Goal: Communication & Community: Ask a question

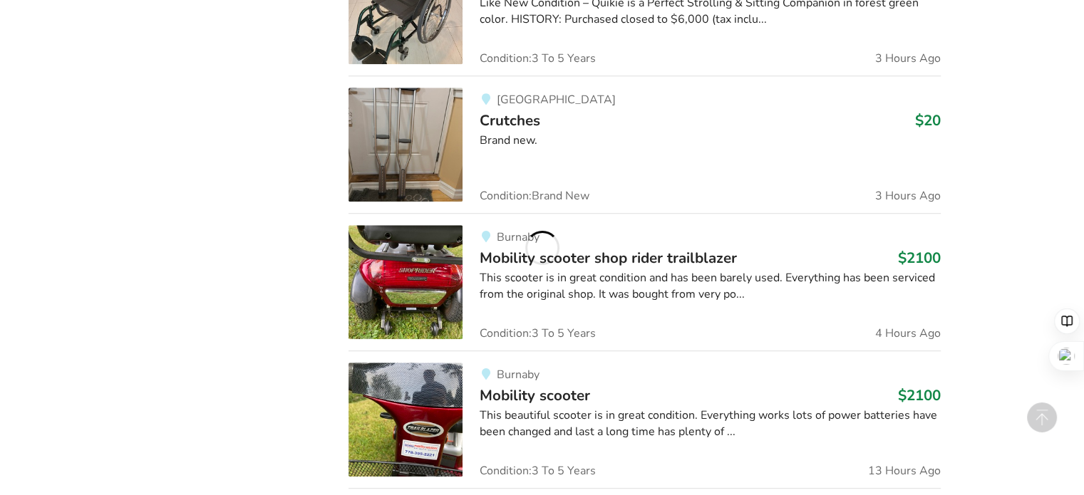
scroll to position [1521, 0]
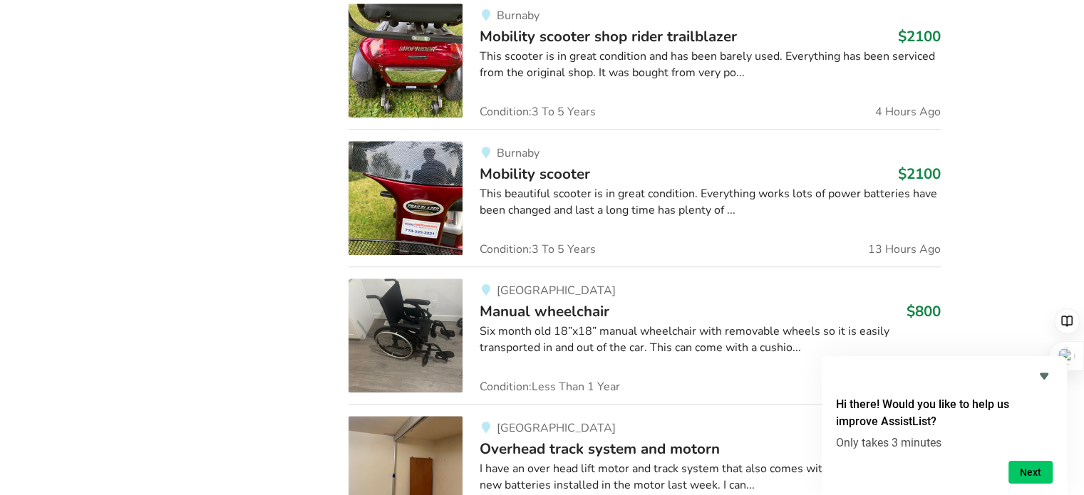
click at [1044, 175] on div "Equipment Listings Filters Sort By Most recent Price ascending Price descending…" at bounding box center [542, 291] width 1084 height 3031
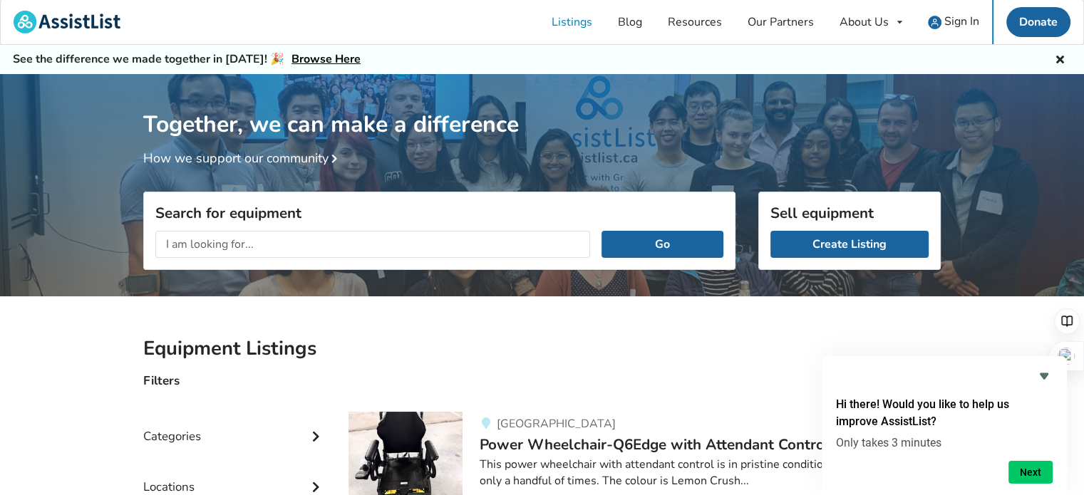
scroll to position [0, 0]
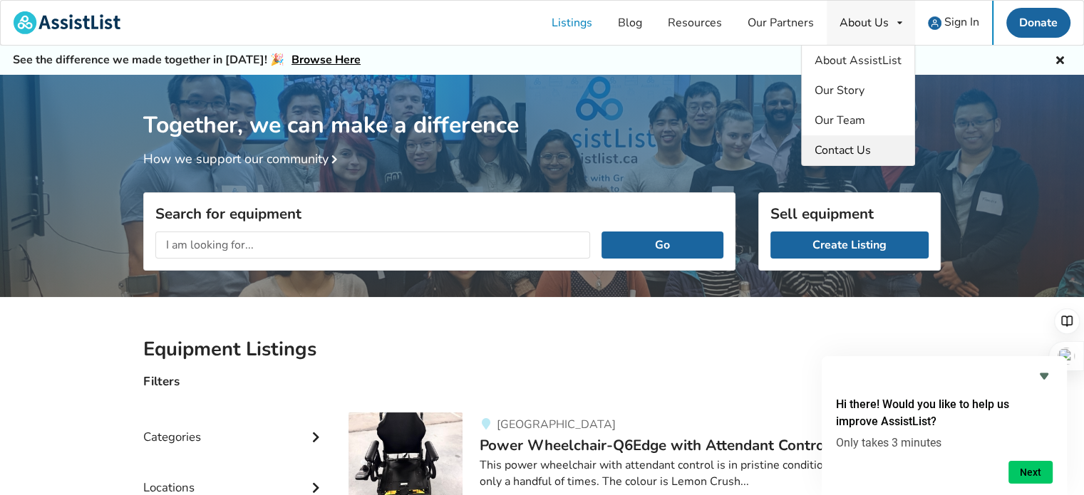
click at [858, 145] on span "Contact Us" at bounding box center [843, 151] width 56 height 16
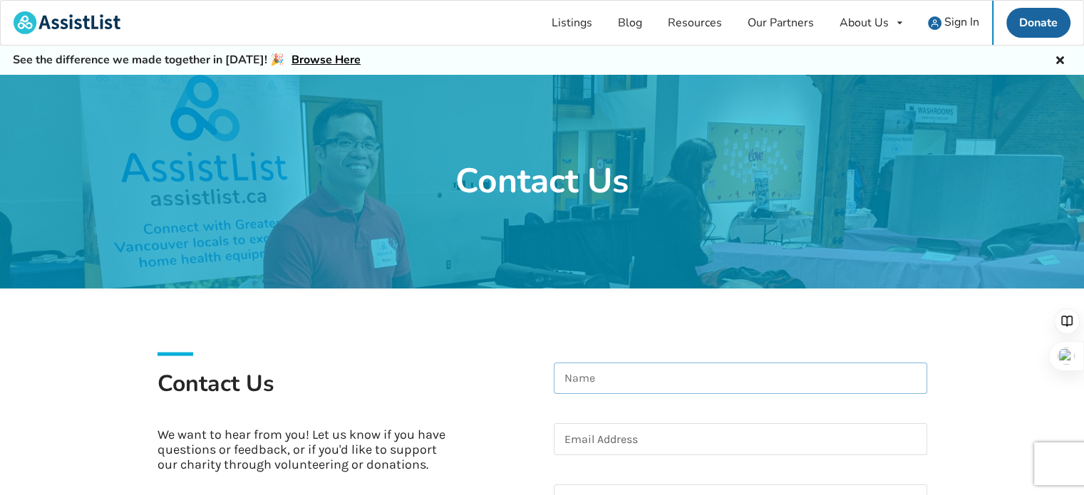
click at [724, 369] on input at bounding box center [740, 379] width 373 height 32
type input "[PERSON_NAME]"
type input "[EMAIL_ADDRESS][DOMAIN_NAME]"
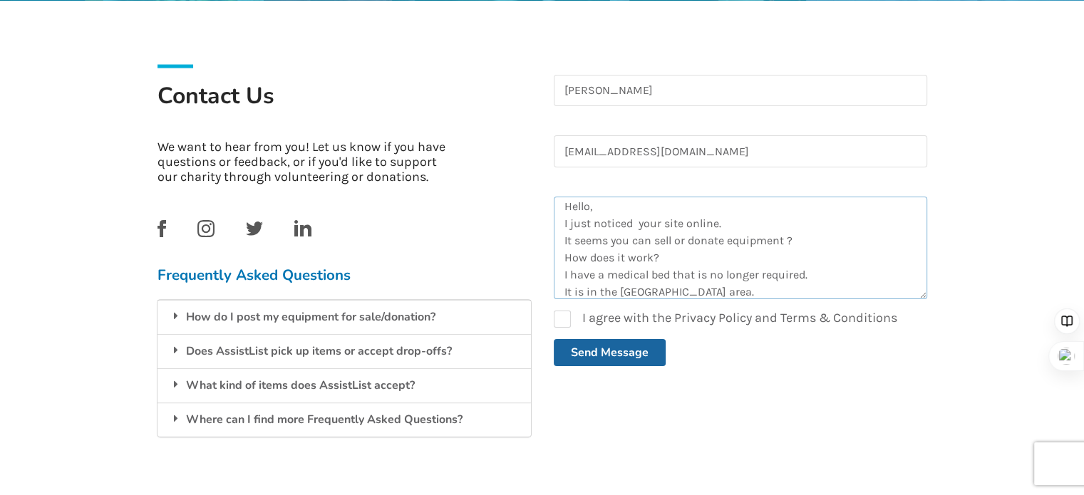
scroll to position [296, 0]
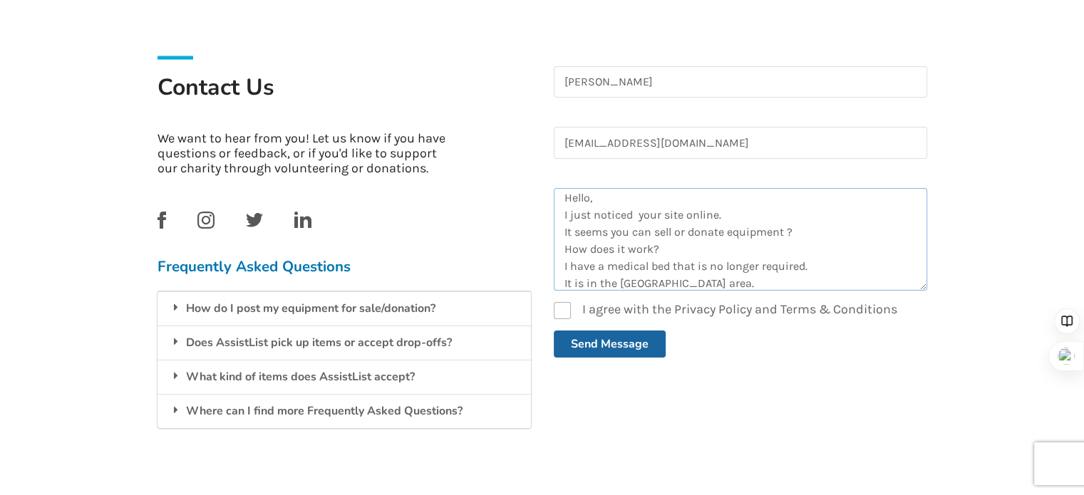
type textarea "Hello, I just noticed your site online. It seems you can sell or donate equipme…"
click at [563, 311] on label "I agree with the Privacy Policy and Terms & Conditions" at bounding box center [725, 310] width 343 height 17
checkbox input "true"
click at [604, 339] on button "Send Message" at bounding box center [610, 344] width 112 height 27
checkbox input "false"
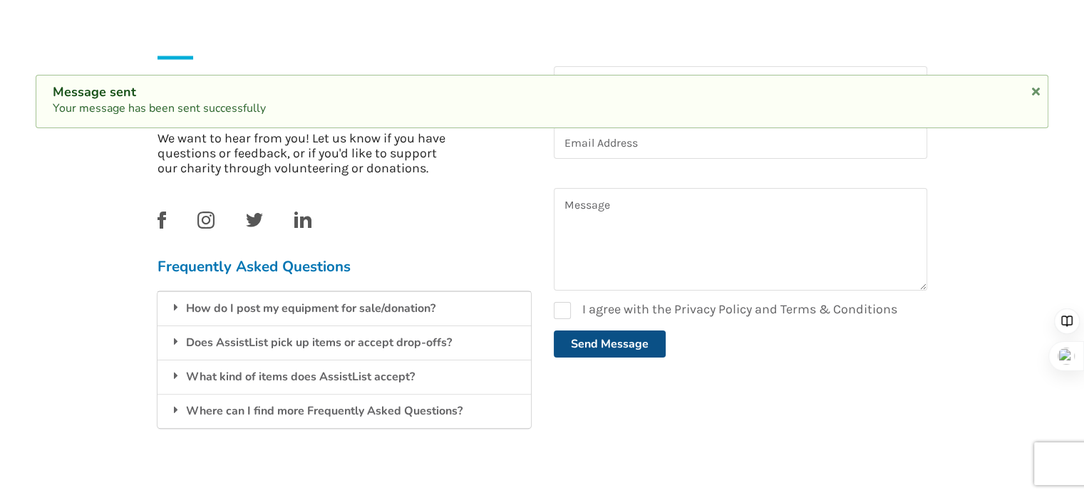
scroll to position [0, 0]
click at [322, 310] on div "How do I post my equipment for sale/donation?" at bounding box center [343, 308] width 373 height 34
